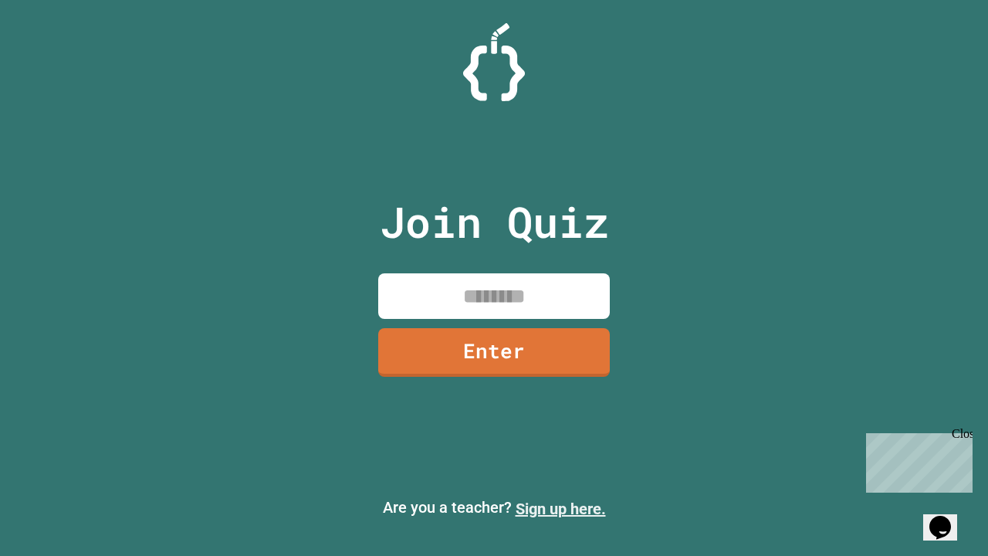
click at [560, 509] on link "Sign up here." at bounding box center [561, 508] width 90 height 19
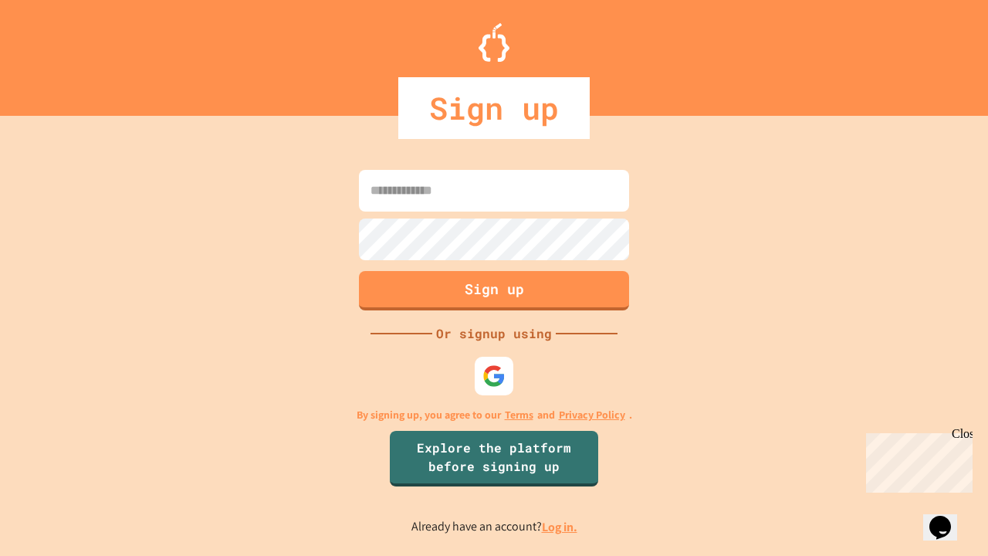
click at [560, 526] on link "Log in." at bounding box center [560, 527] width 36 height 16
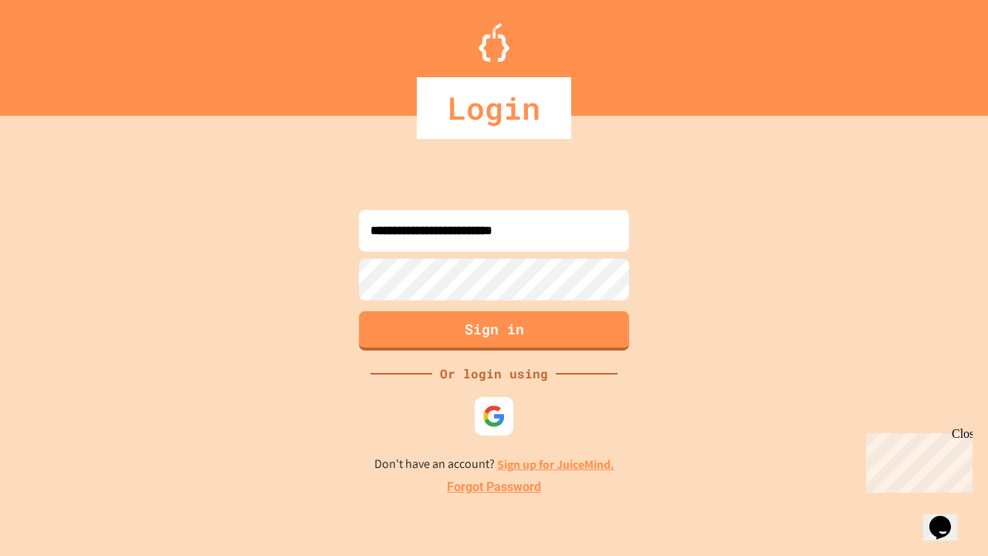
type input "**********"
